Goal: Find specific page/section: Find specific page/section

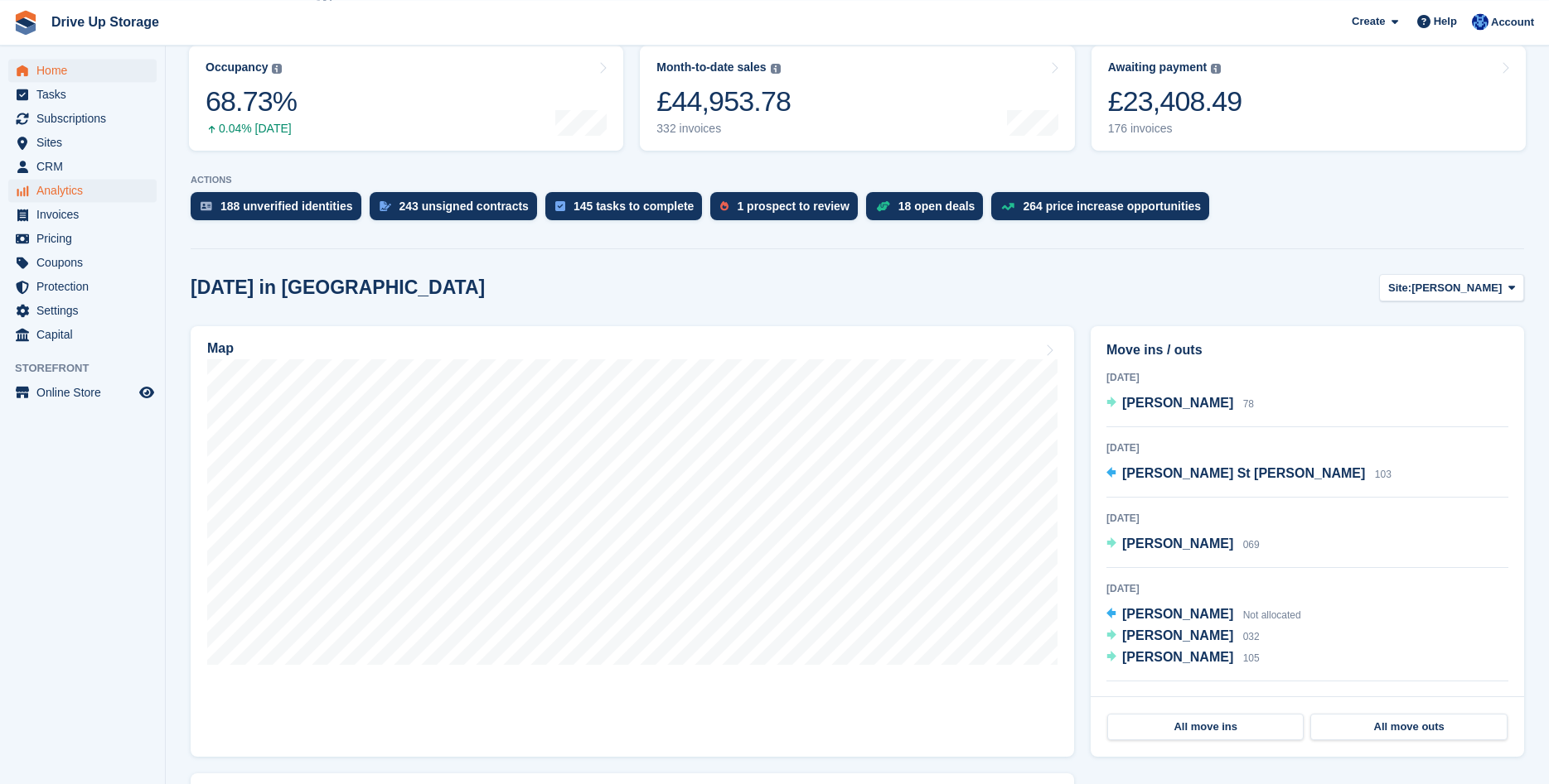
scroll to position [85, 0]
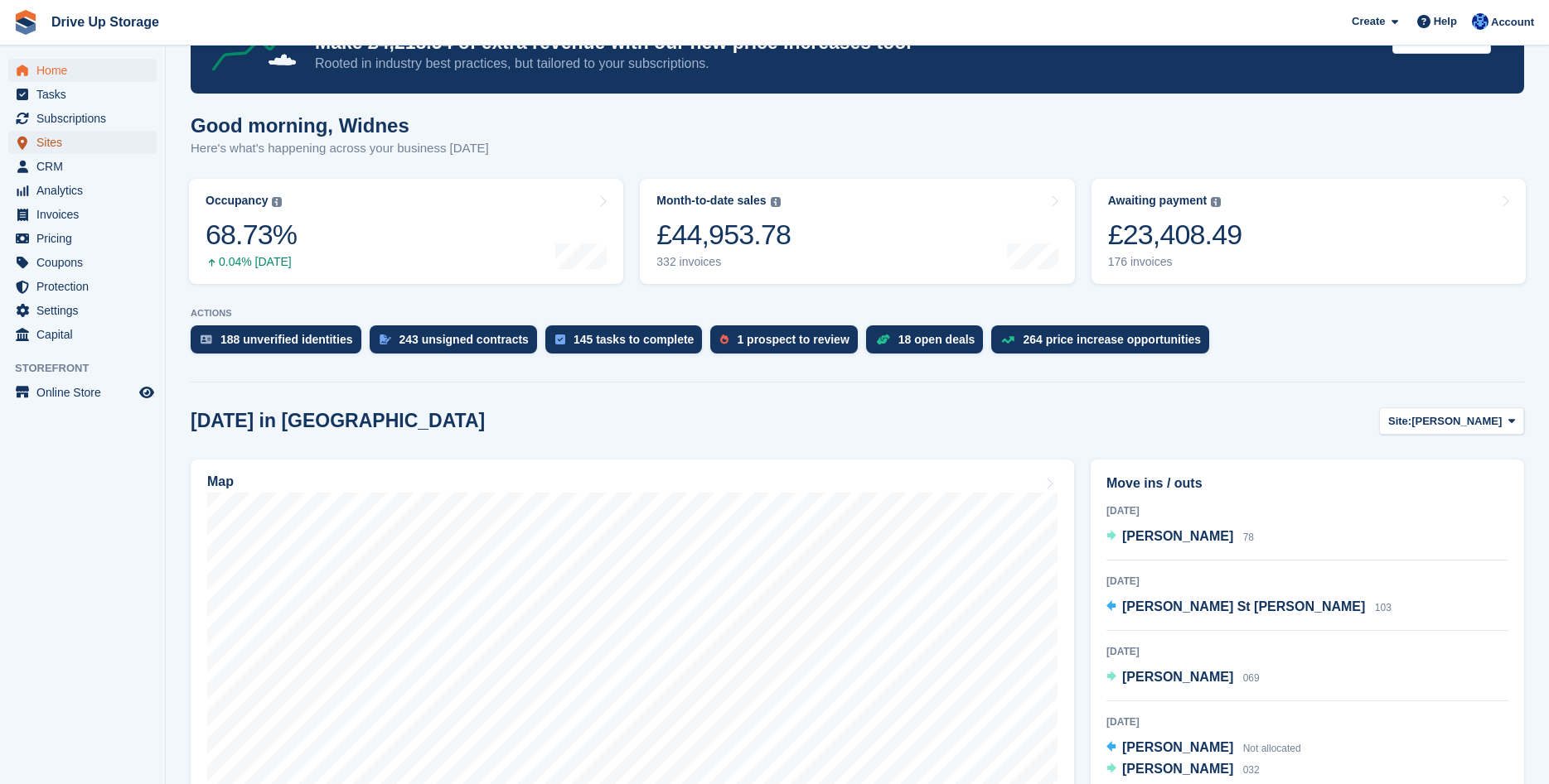
click at [60, 151] on span "Sites" at bounding box center [87, 142] width 100 height 23
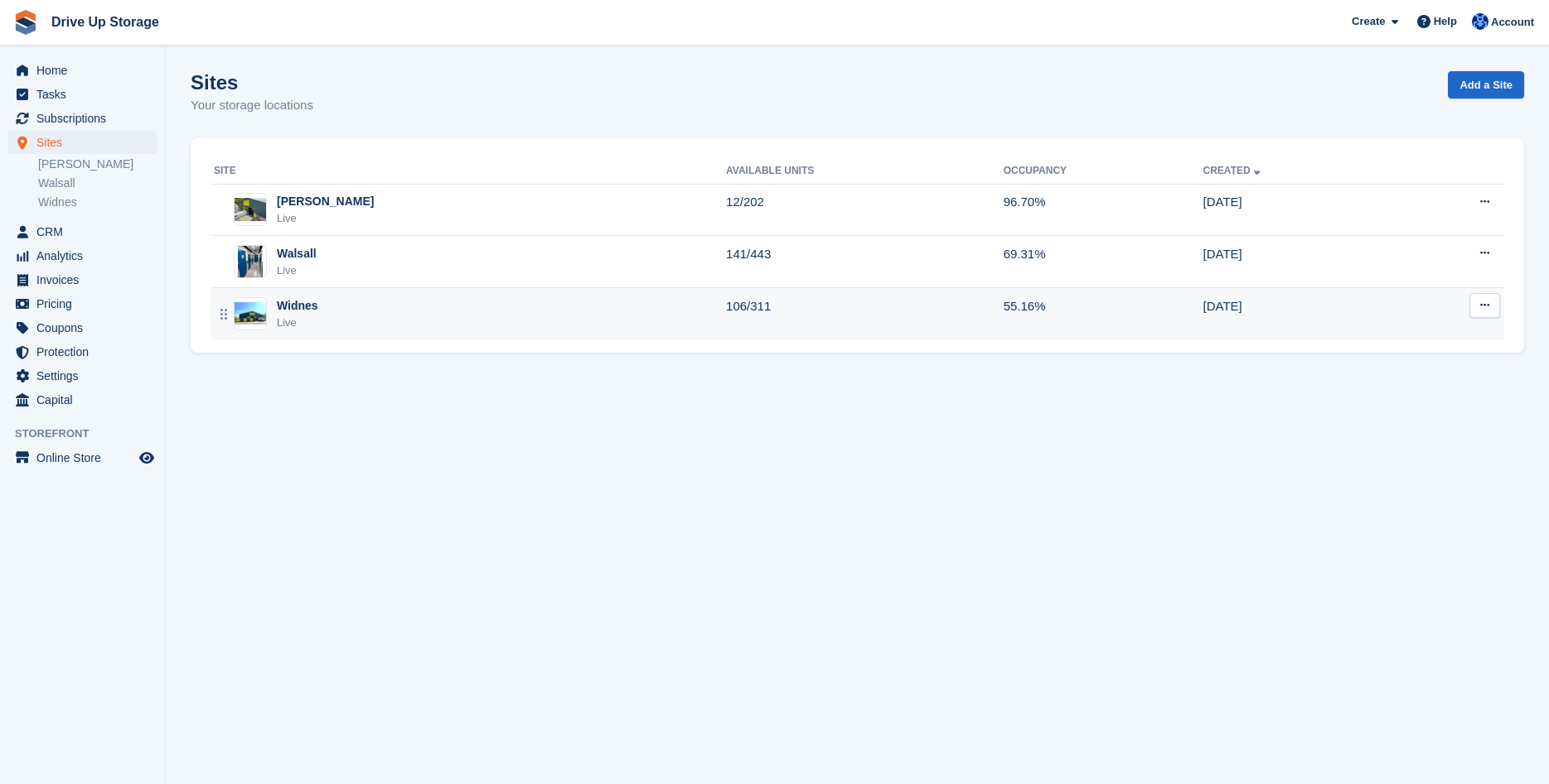
click at [317, 320] on div "Widnes Live" at bounding box center [470, 314] width 512 height 34
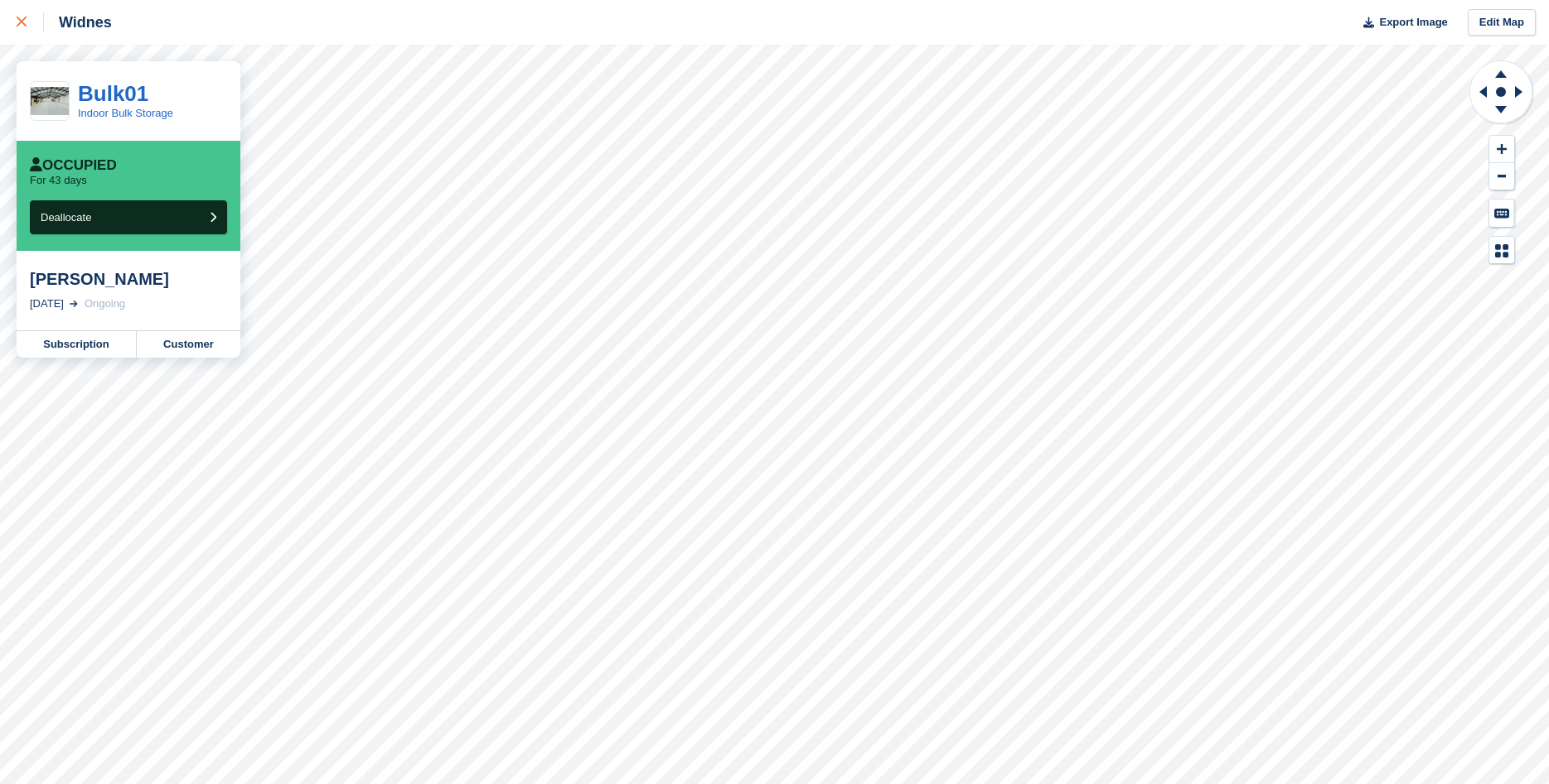
click at [12, 17] on link at bounding box center [22, 22] width 44 height 45
